Goal: Transaction & Acquisition: Purchase product/service

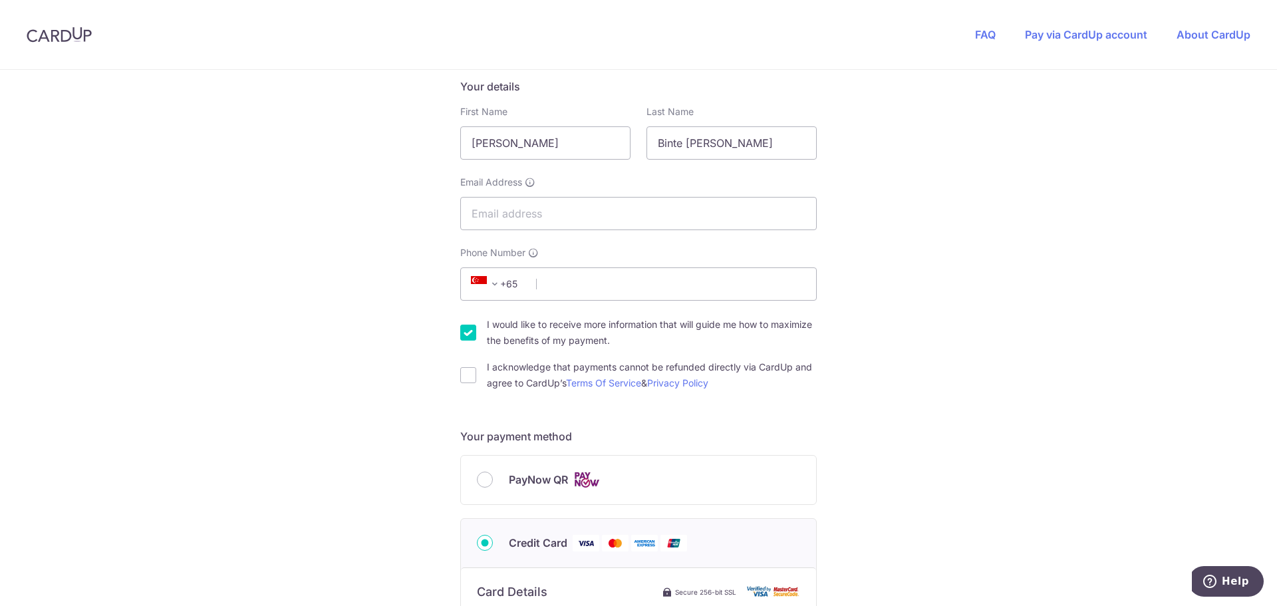
scroll to position [218, 0]
click at [758, 136] on input "Binte [PERSON_NAME]" at bounding box center [731, 143] width 170 height 33
type input "[PERSON_NAME]"
click at [652, 200] on input "Email Address" at bounding box center [638, 213] width 356 height 33
click at [676, 215] on input "Email Address" at bounding box center [638, 213] width 356 height 33
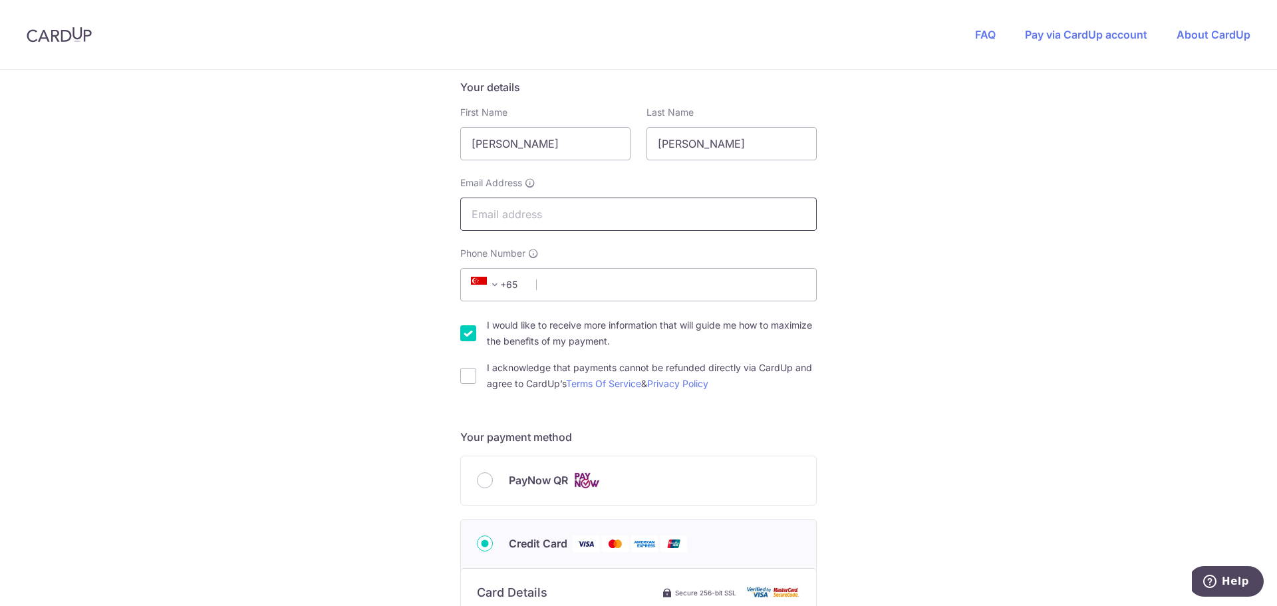
click at [676, 215] on input "Email Address" at bounding box center [638, 213] width 356 height 33
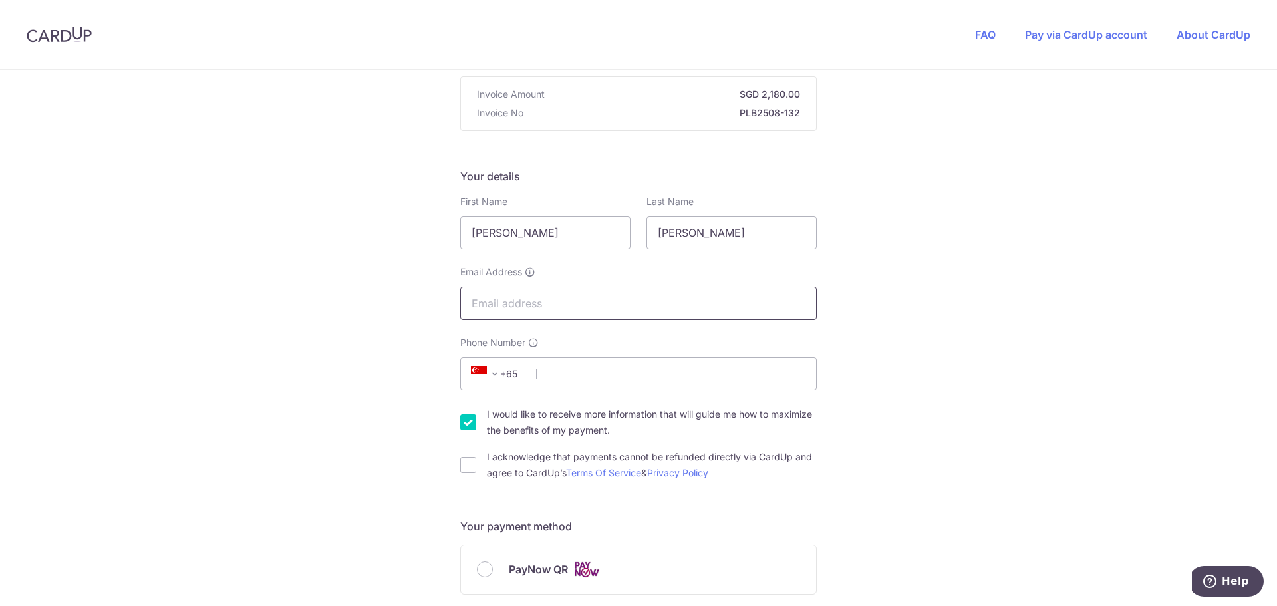
scroll to position [126, 0]
click at [683, 304] on input "Email Address" at bounding box center [638, 306] width 356 height 33
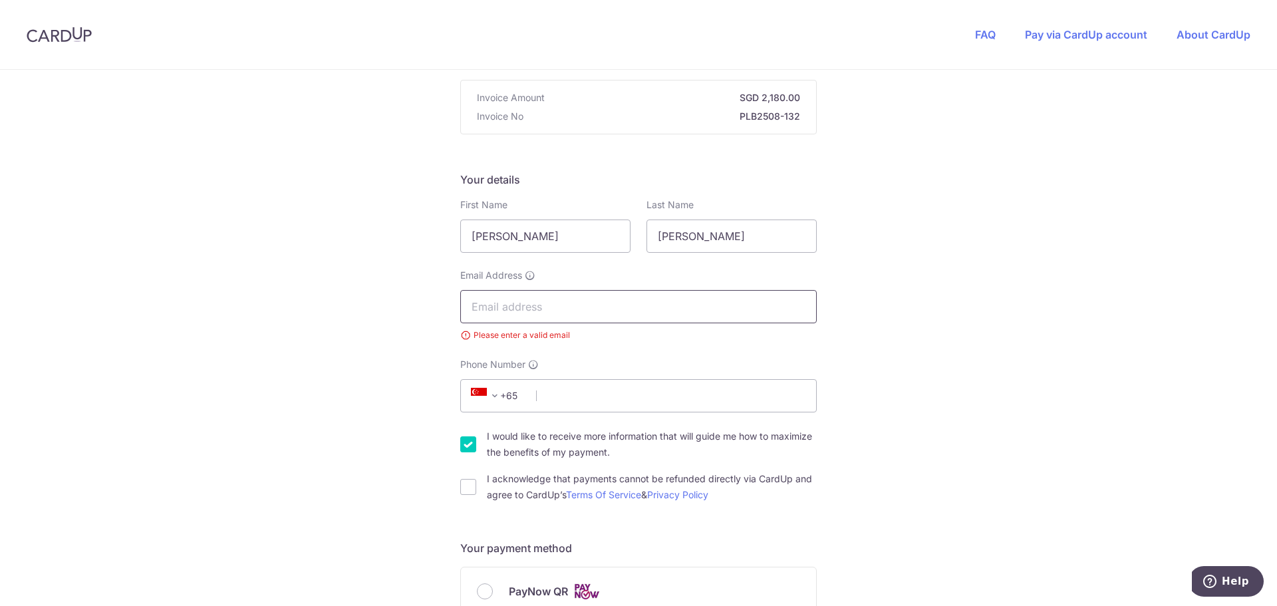
paste input "[EMAIL_ADDRESS][DOMAIN_NAME]"
type input "[EMAIL_ADDRESS][DOMAIN_NAME]"
click at [580, 394] on input "Phone Number" at bounding box center [638, 395] width 356 height 33
type input "94895560"
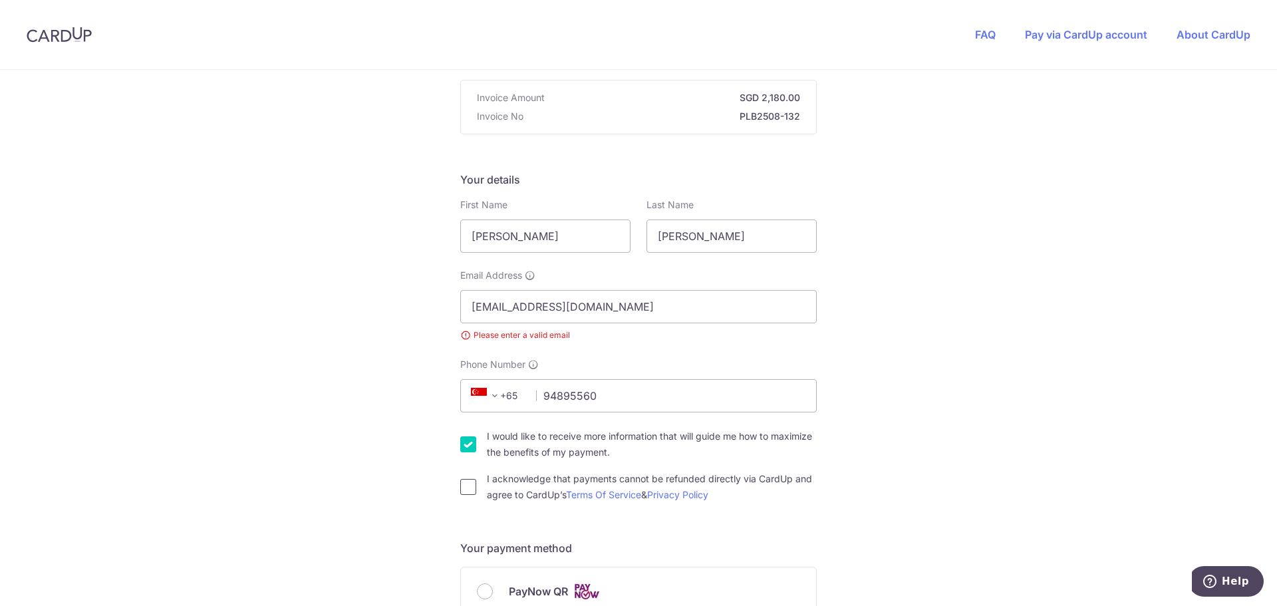
click at [460, 486] on input "I acknowledge that payments cannot be refunded directly via CardUp and agree to…" at bounding box center [468, 487] width 16 height 16
checkbox input "true"
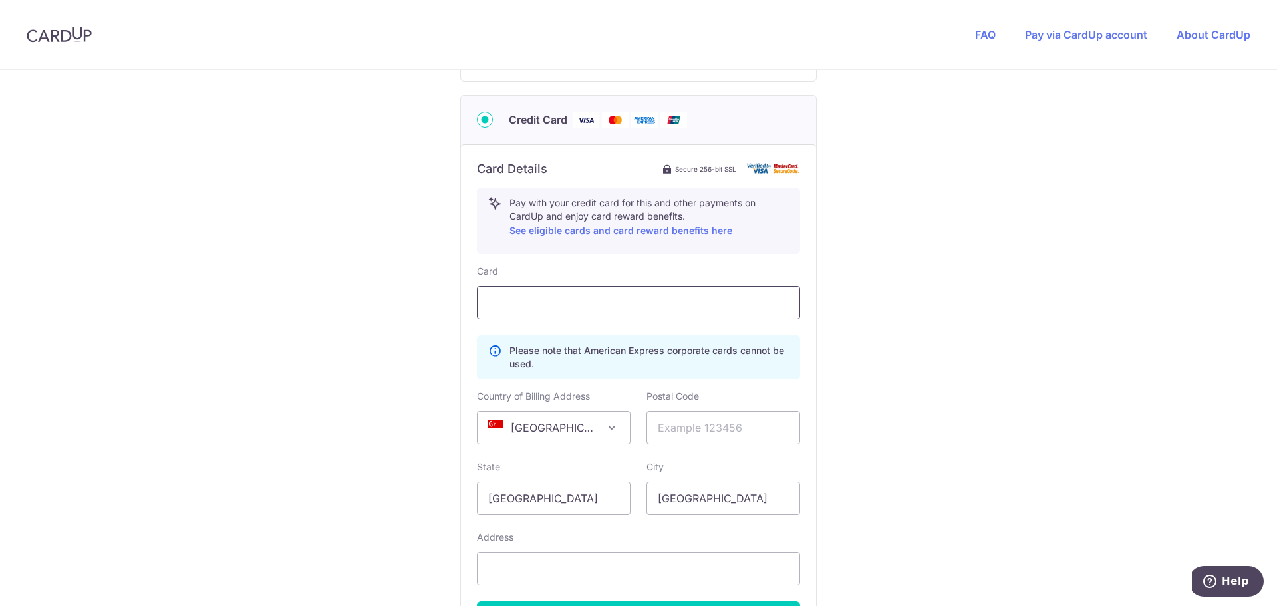
scroll to position [655, 0]
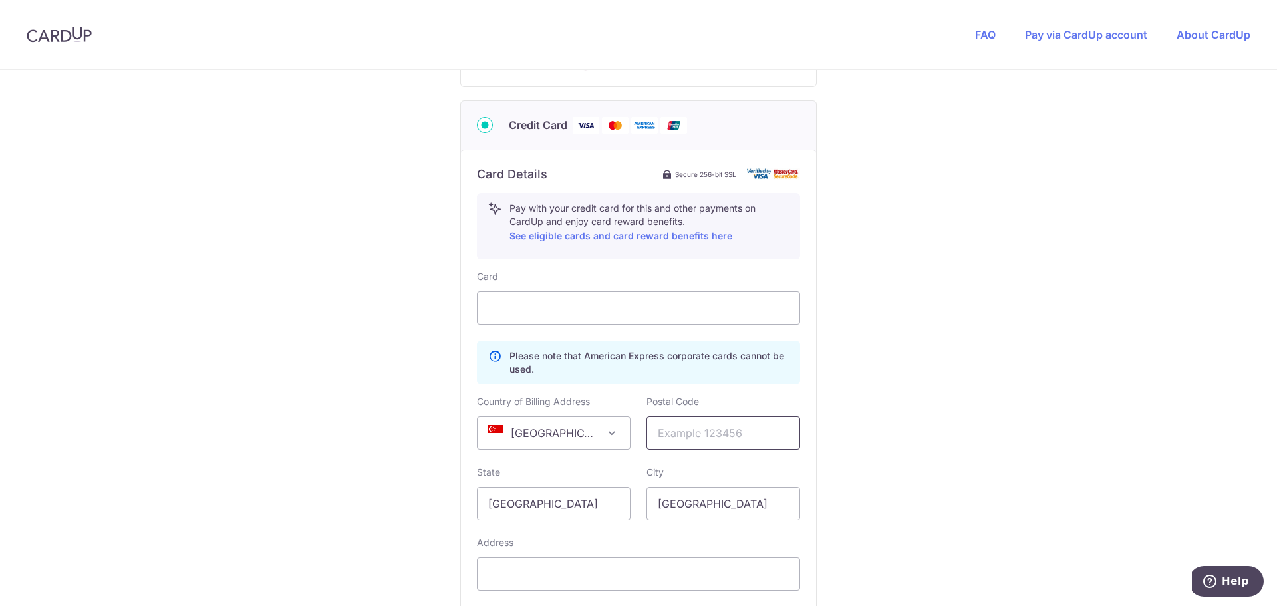
click at [737, 434] on input "text" at bounding box center [723, 432] width 154 height 33
click at [723, 443] on input "text" at bounding box center [723, 432] width 154 height 33
type input "828778"
type input "134 PUNGOL WALK #02-24"
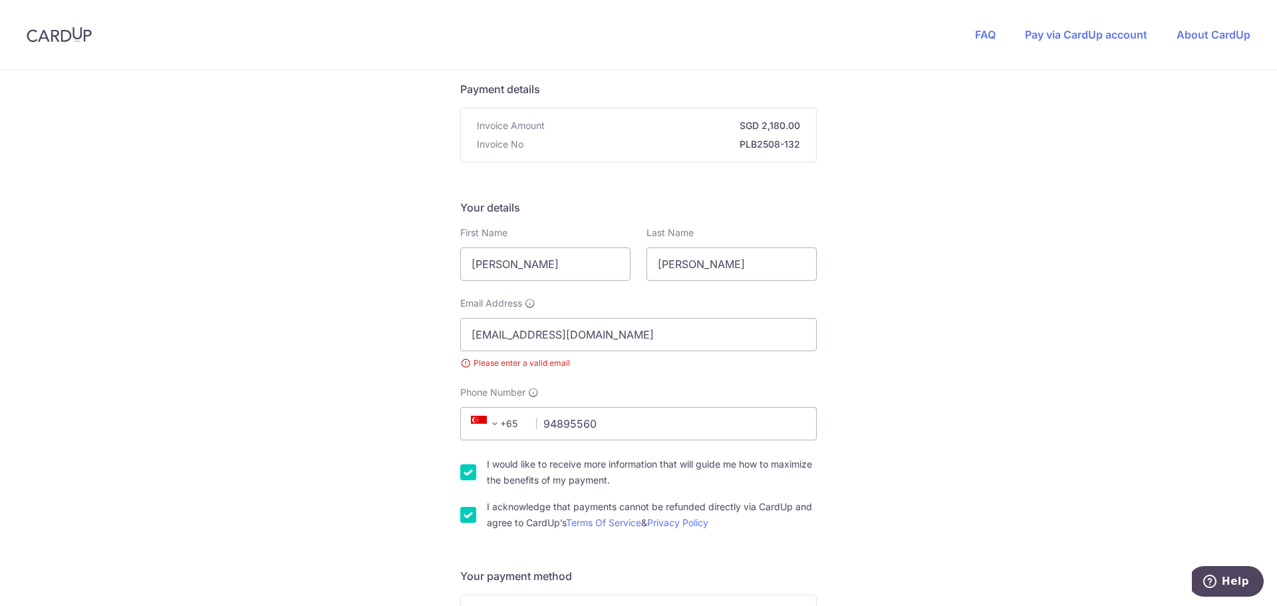
scroll to position [98, 0]
click at [692, 344] on input "[EMAIL_ADDRESS][DOMAIN_NAME]" at bounding box center [638, 333] width 356 height 33
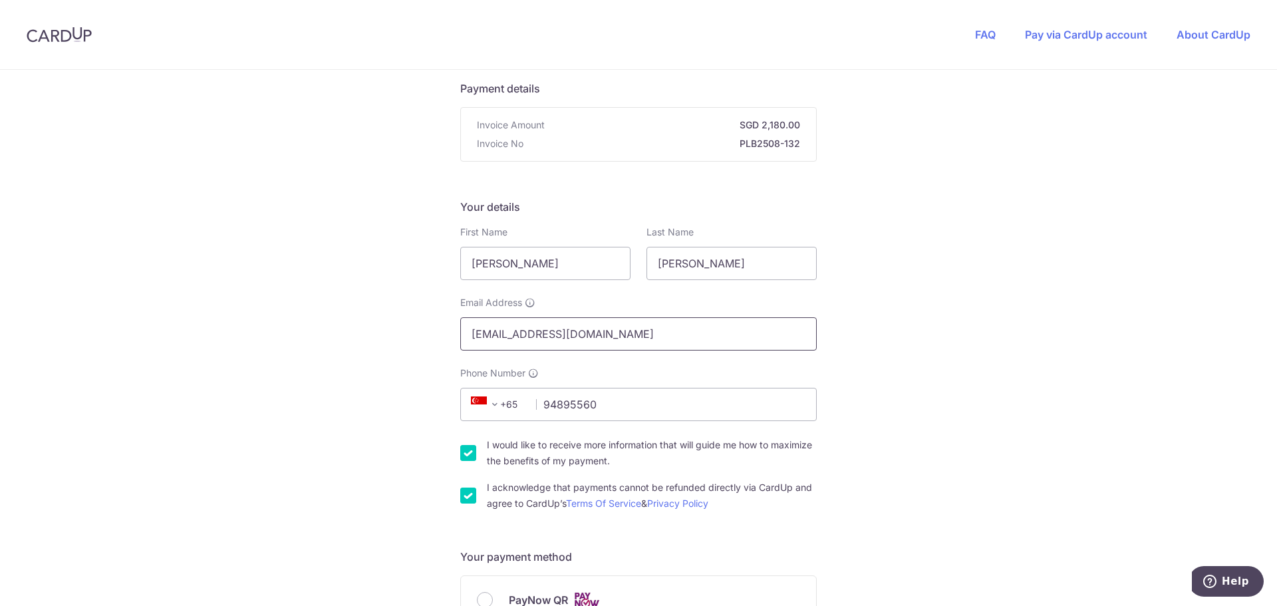
click at [467, 335] on input "[EMAIL_ADDRESS][DOMAIN_NAME]" at bounding box center [638, 333] width 356 height 33
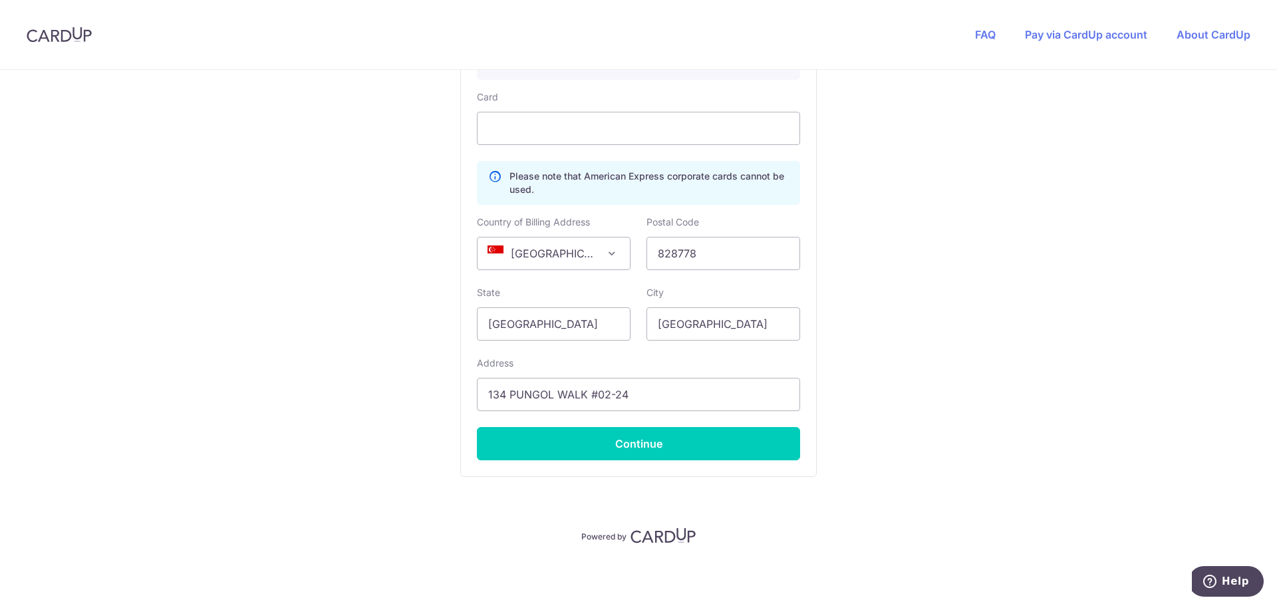
scroll to position [816, 0]
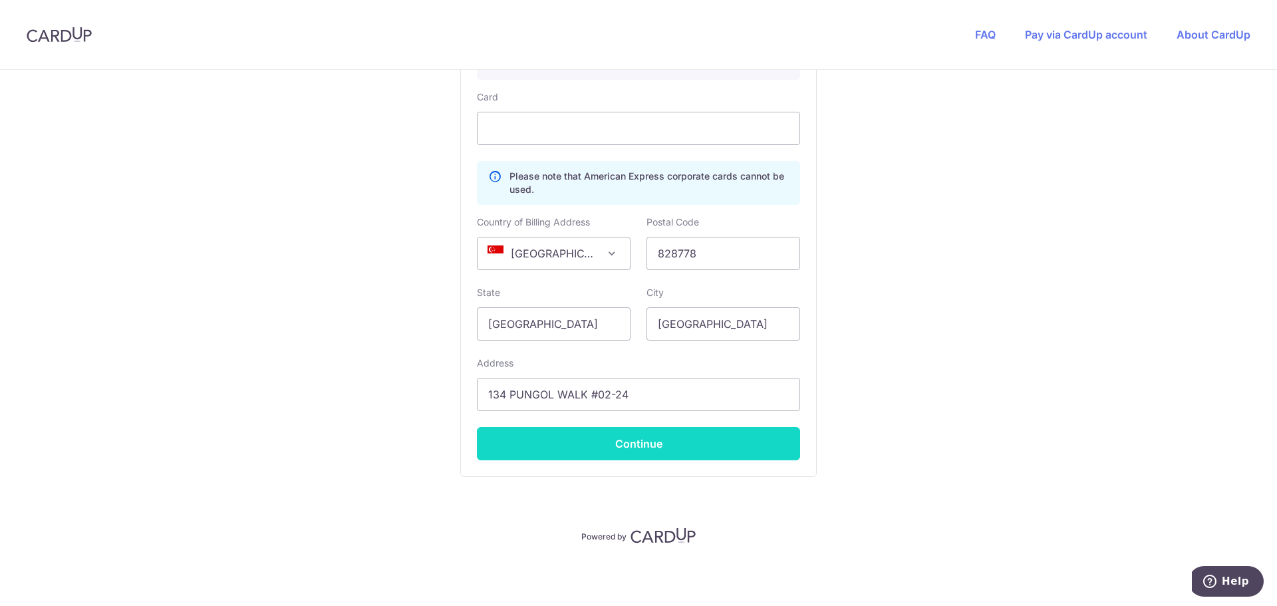
type input "[EMAIL_ADDRESS][DOMAIN_NAME]"
click at [680, 434] on button "Continue" at bounding box center [638, 443] width 323 height 33
type input "**** 1000"
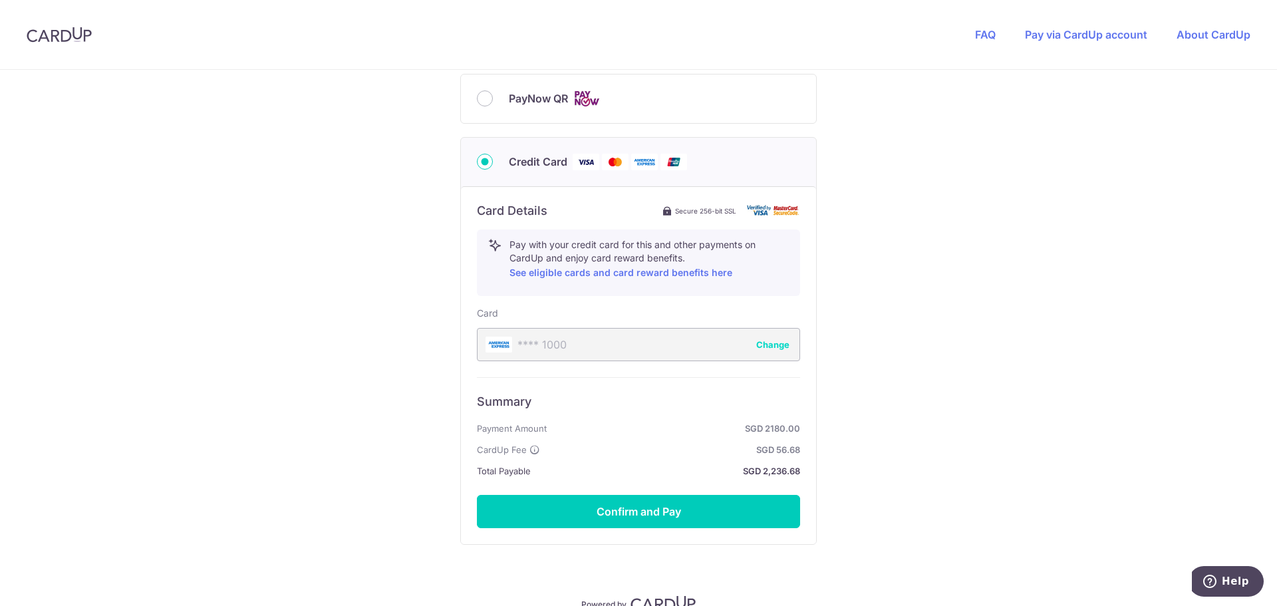
scroll to position [600, 0]
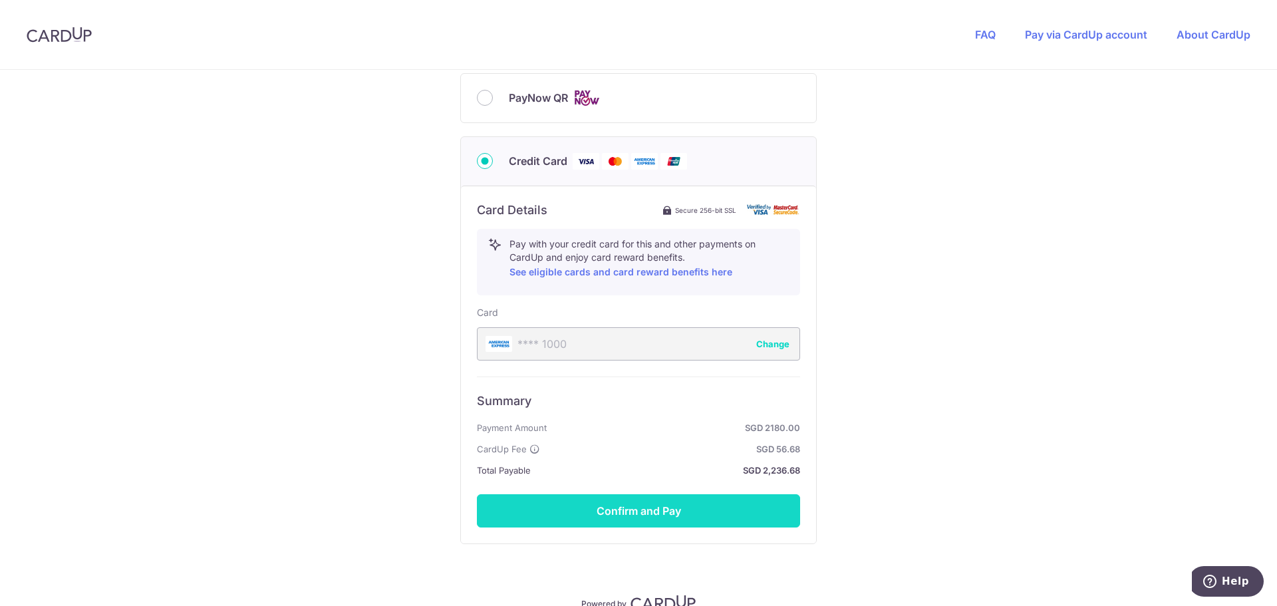
click at [640, 505] on button "Confirm and Pay" at bounding box center [638, 510] width 323 height 33
